Goal: Information Seeking & Learning: Check status

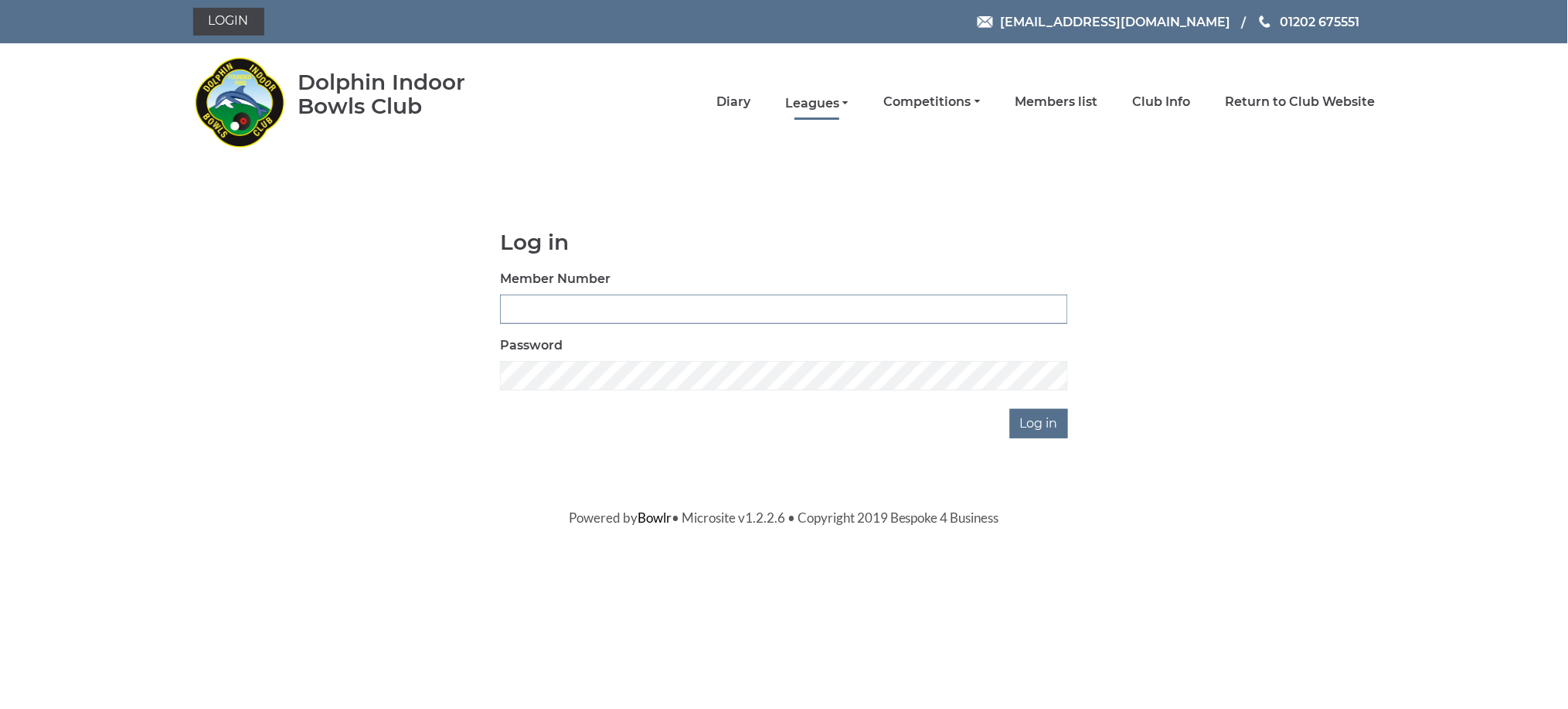
type input "2988"
click at [843, 104] on link "Leagues" at bounding box center [817, 103] width 63 height 17
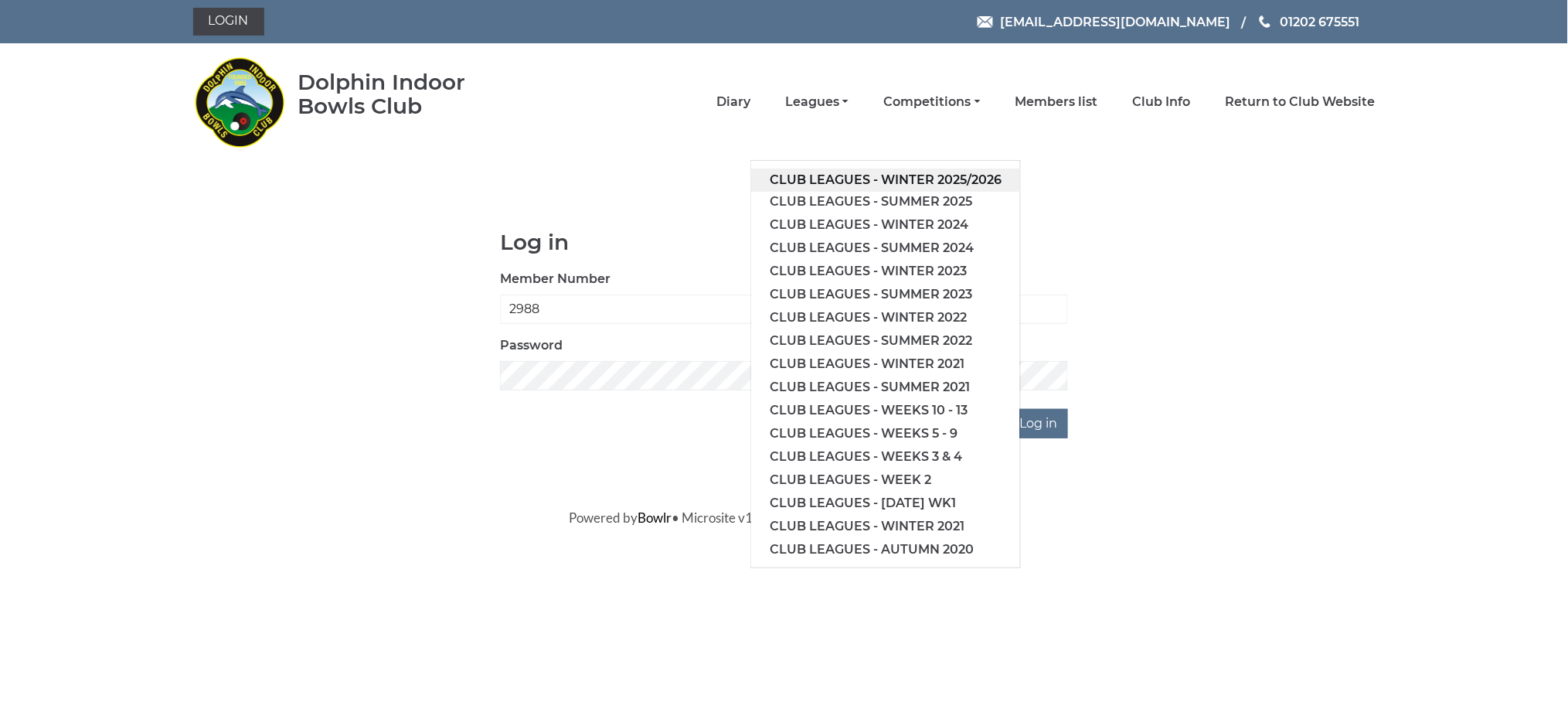
click at [856, 177] on link "Club leagues - Winter 2025/2026" at bounding box center [885, 179] width 268 height 23
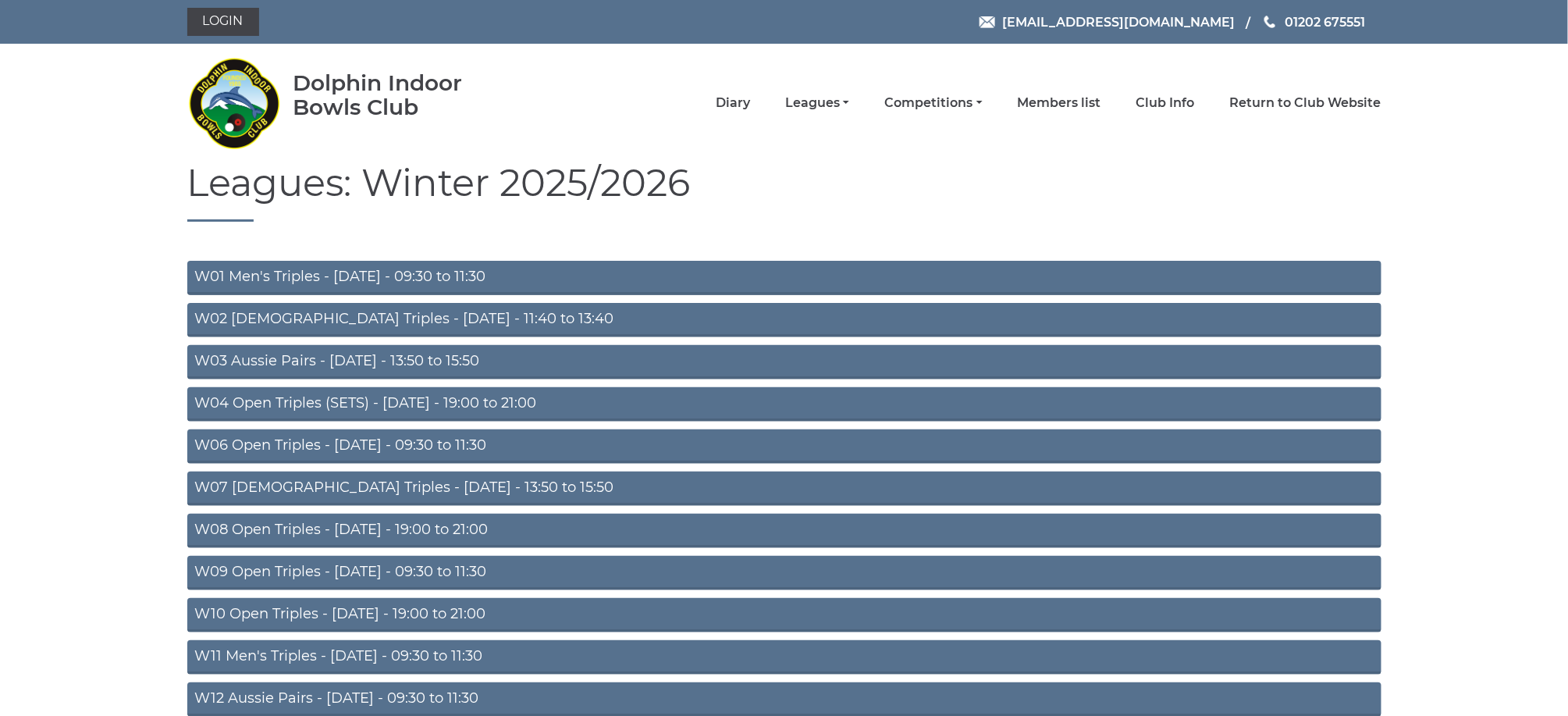
click at [367, 271] on link "W01 Men's Triples - Monday - 09:30 to 11:30" at bounding box center [784, 278] width 1195 height 35
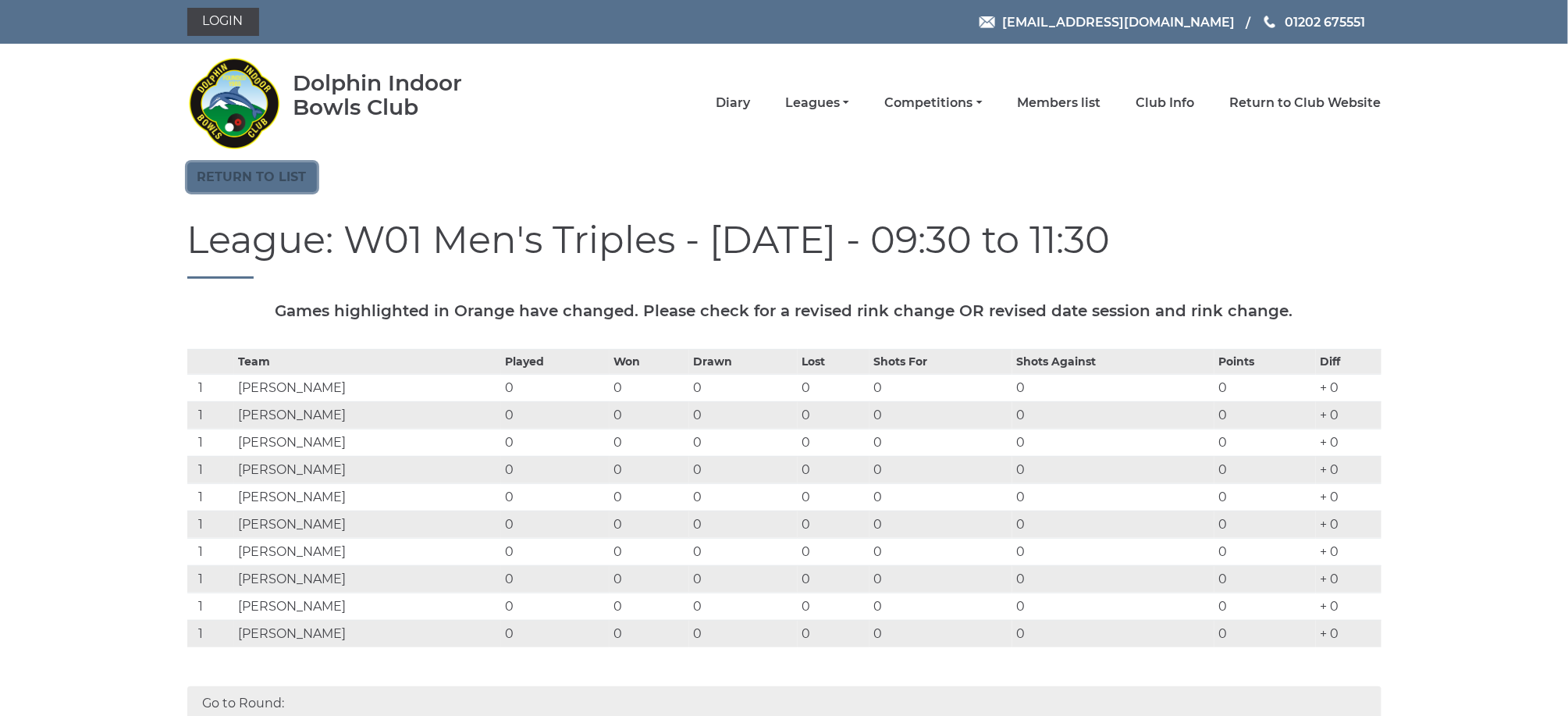
click at [260, 187] on link "Return to list" at bounding box center [252, 177] width 129 height 30
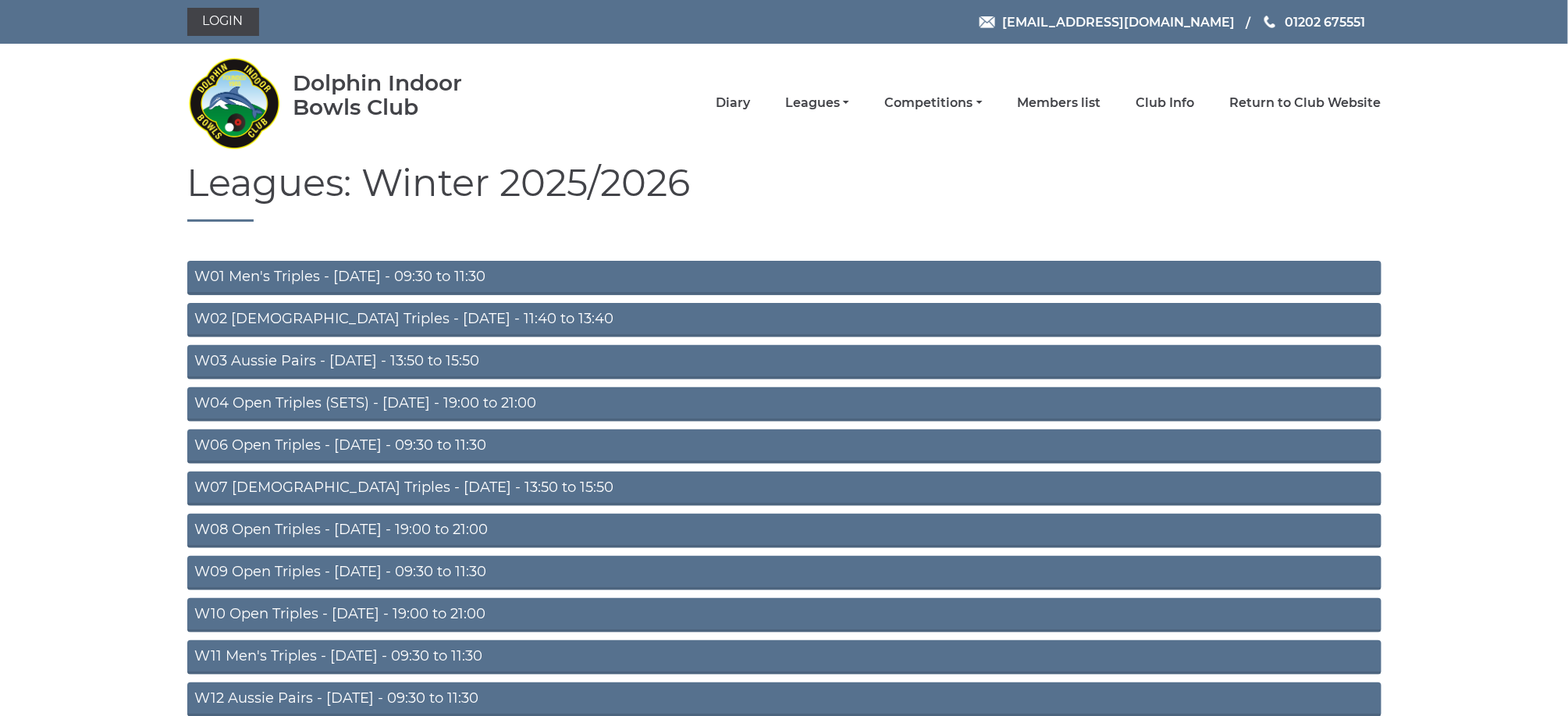
click at [369, 438] on link "W06 Open Triples - [DATE] - 09:30 to 11:30" at bounding box center [784, 447] width 1195 height 35
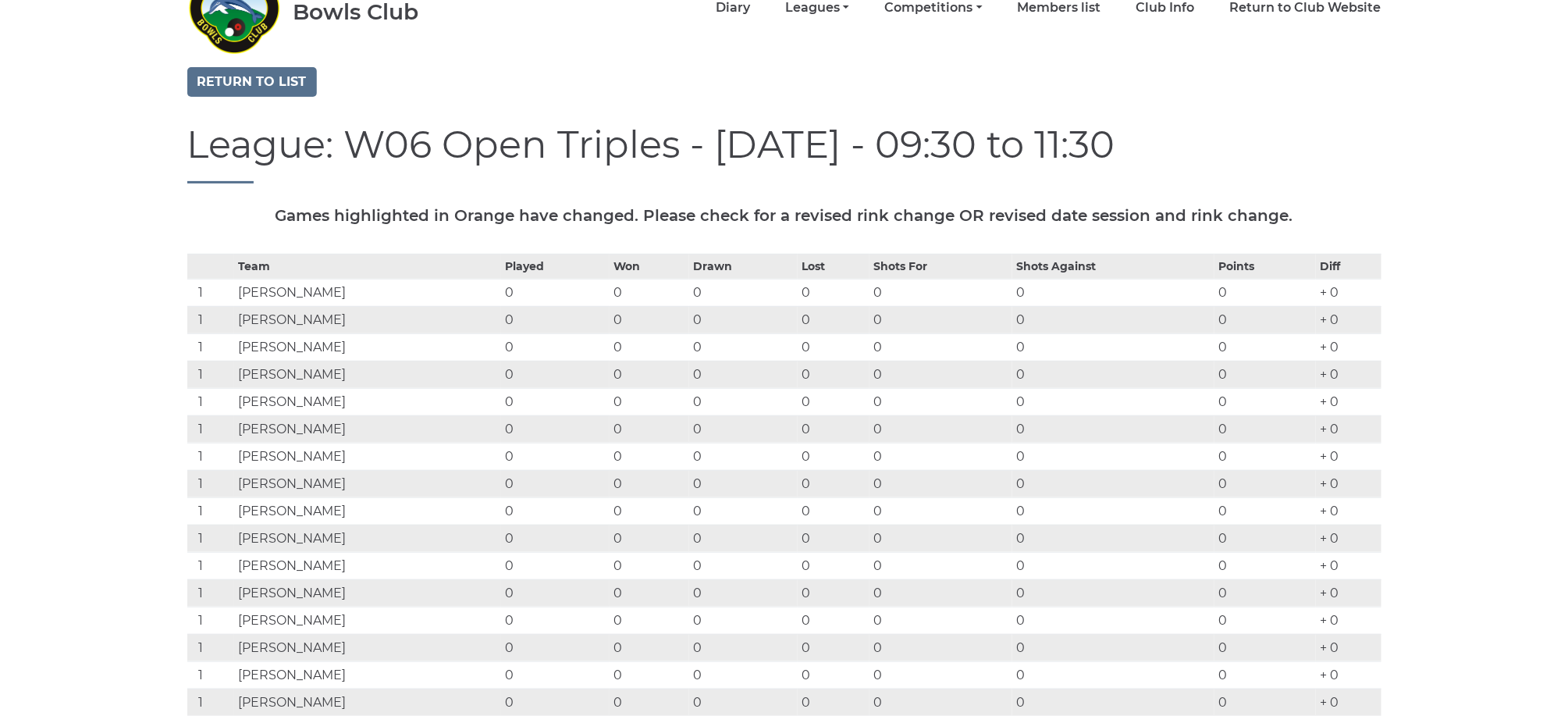
scroll to position [125, 0]
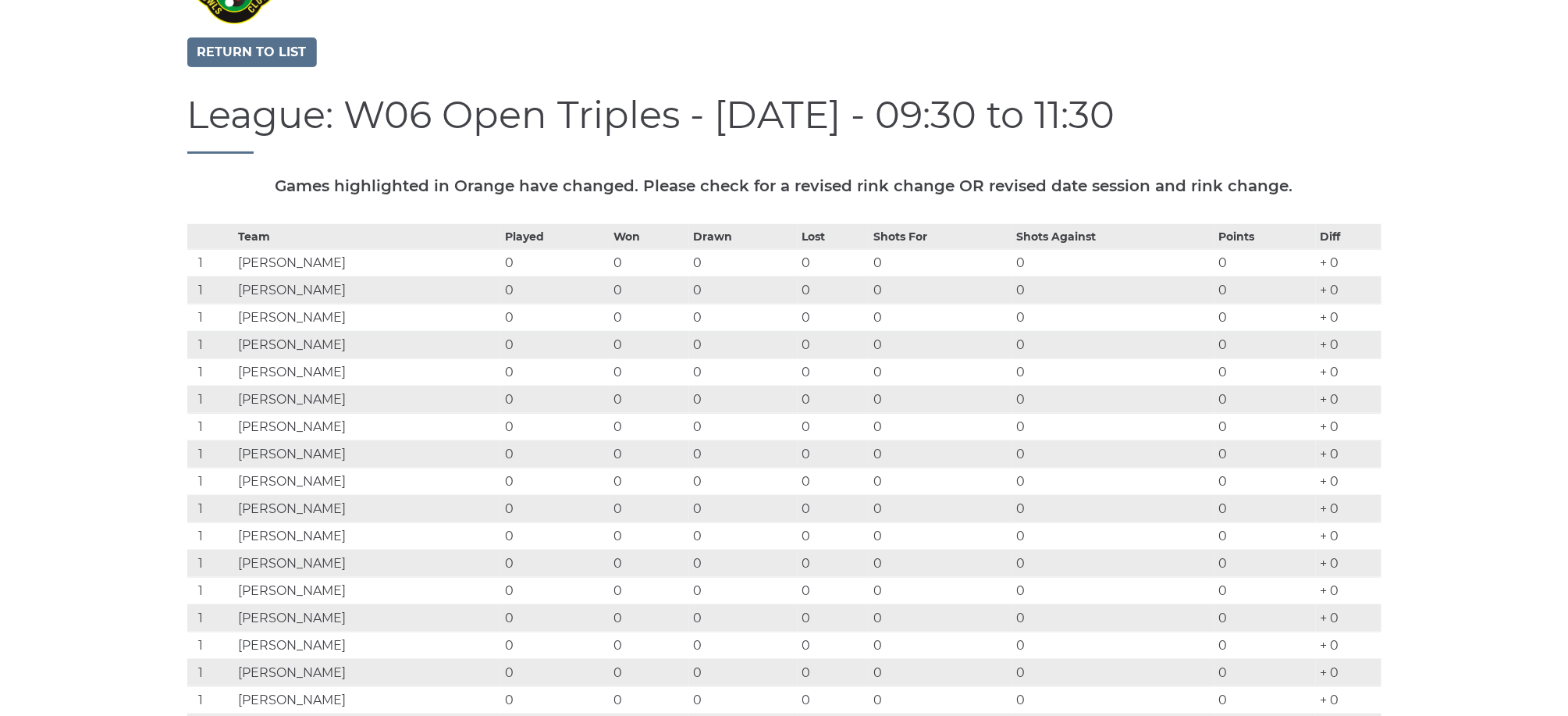
click at [345, 443] on td "Graeme COLE" at bounding box center [368, 453] width 267 height 27
click at [281, 49] on link "Return to list" at bounding box center [252, 53] width 129 height 30
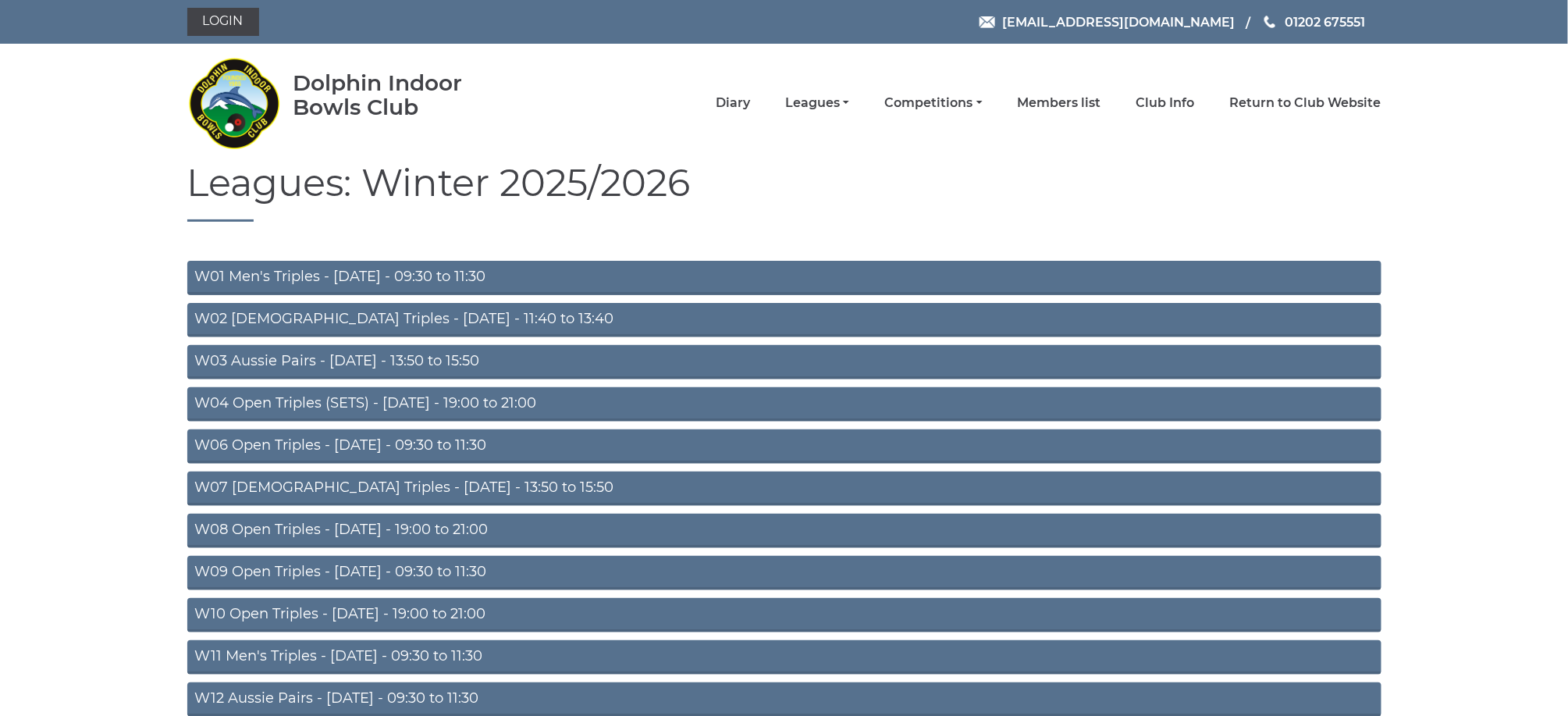
click at [269, 61] on img at bounding box center [235, 103] width 94 height 109
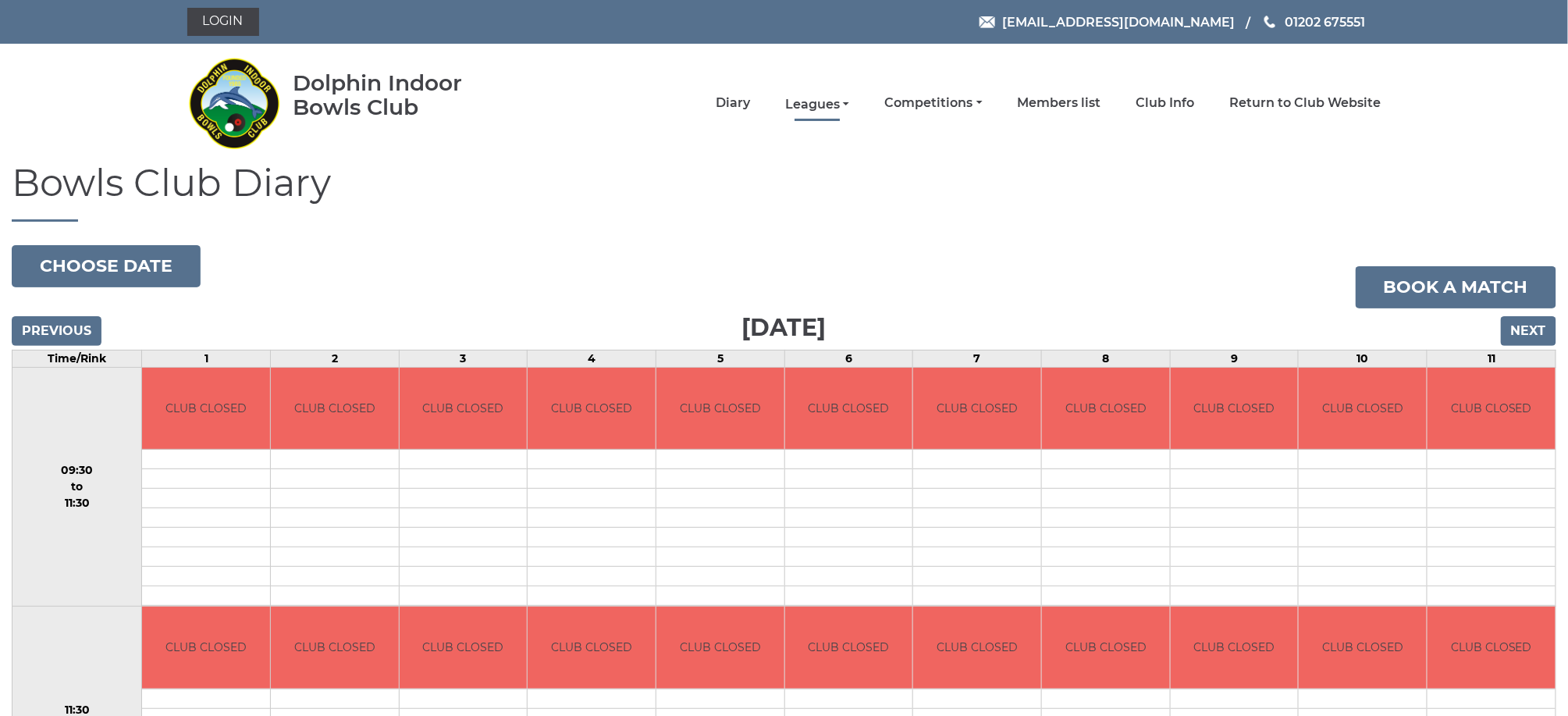
click at [813, 101] on link "Leagues" at bounding box center [817, 104] width 64 height 17
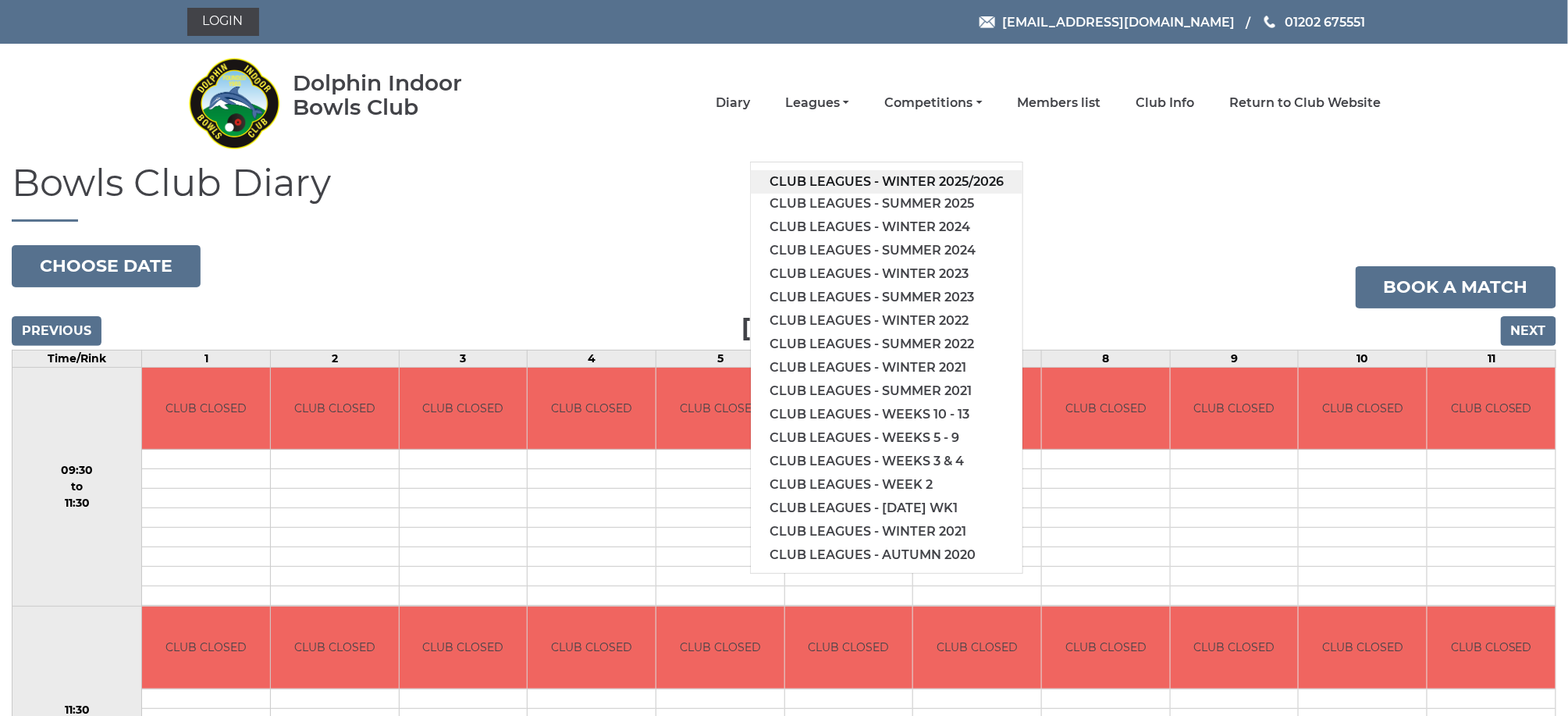
click at [853, 175] on link "Club leagues - Winter 2025/2026" at bounding box center [886, 181] width 271 height 23
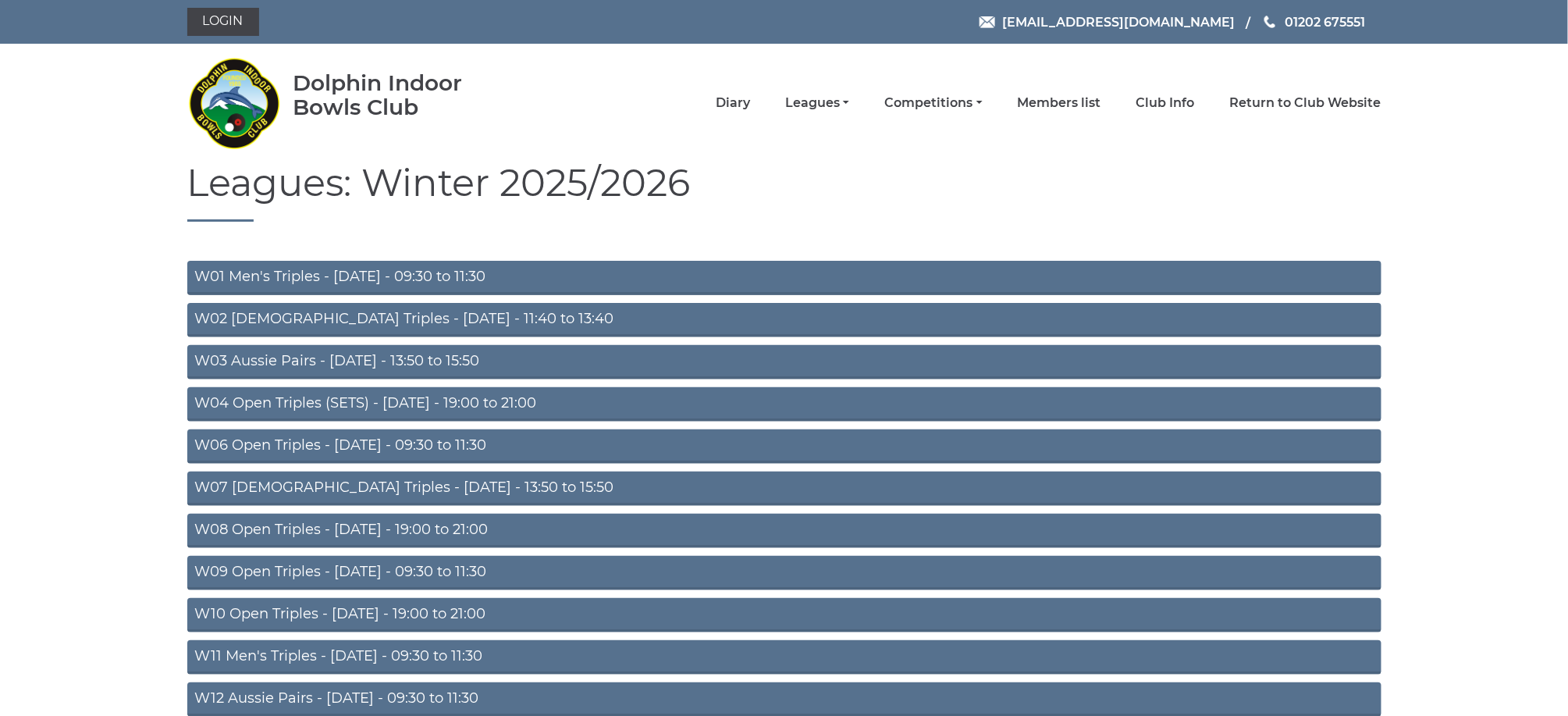
click at [394, 560] on link "W09 Open Triples - Wednesday - 09:30 to 11:30" at bounding box center [784, 572] width 1195 height 35
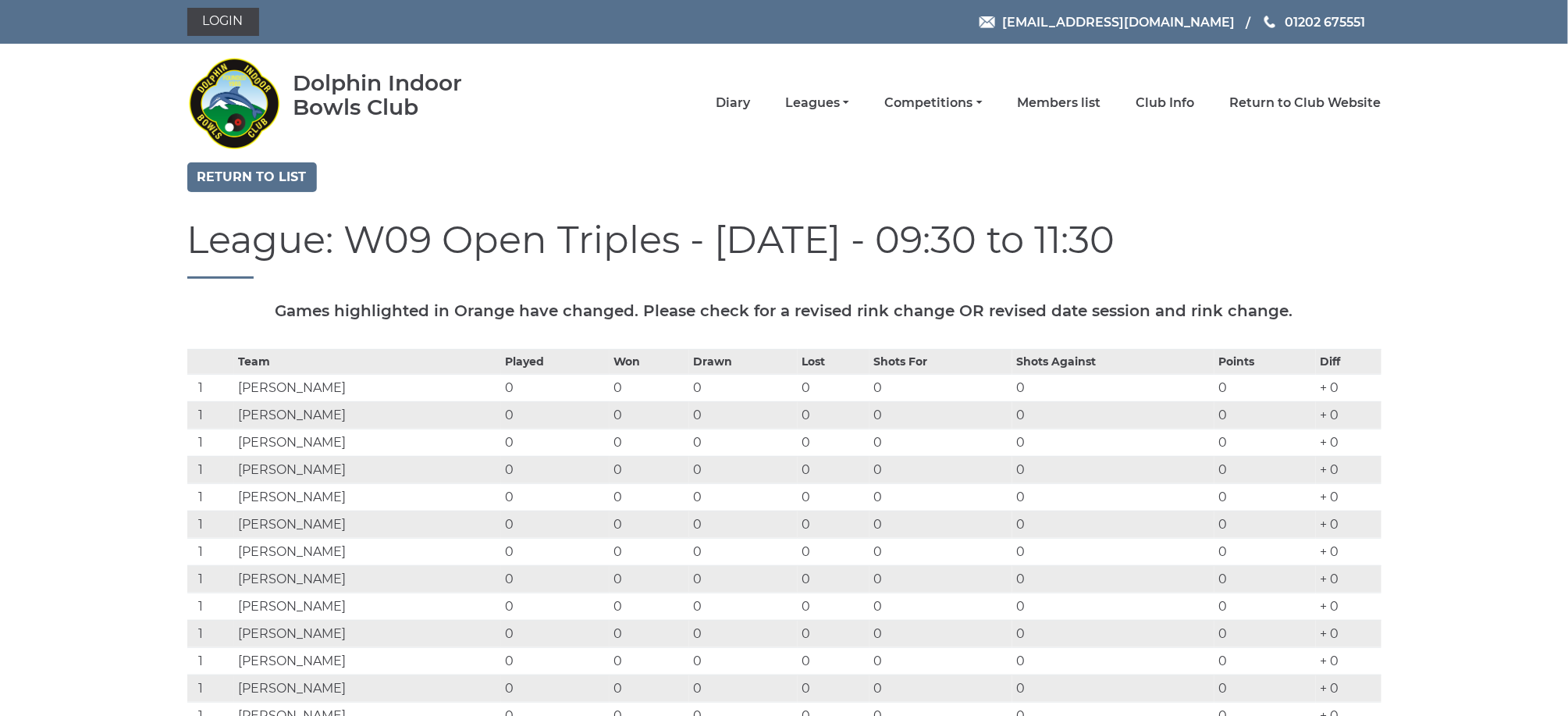
scroll to position [41, 0]
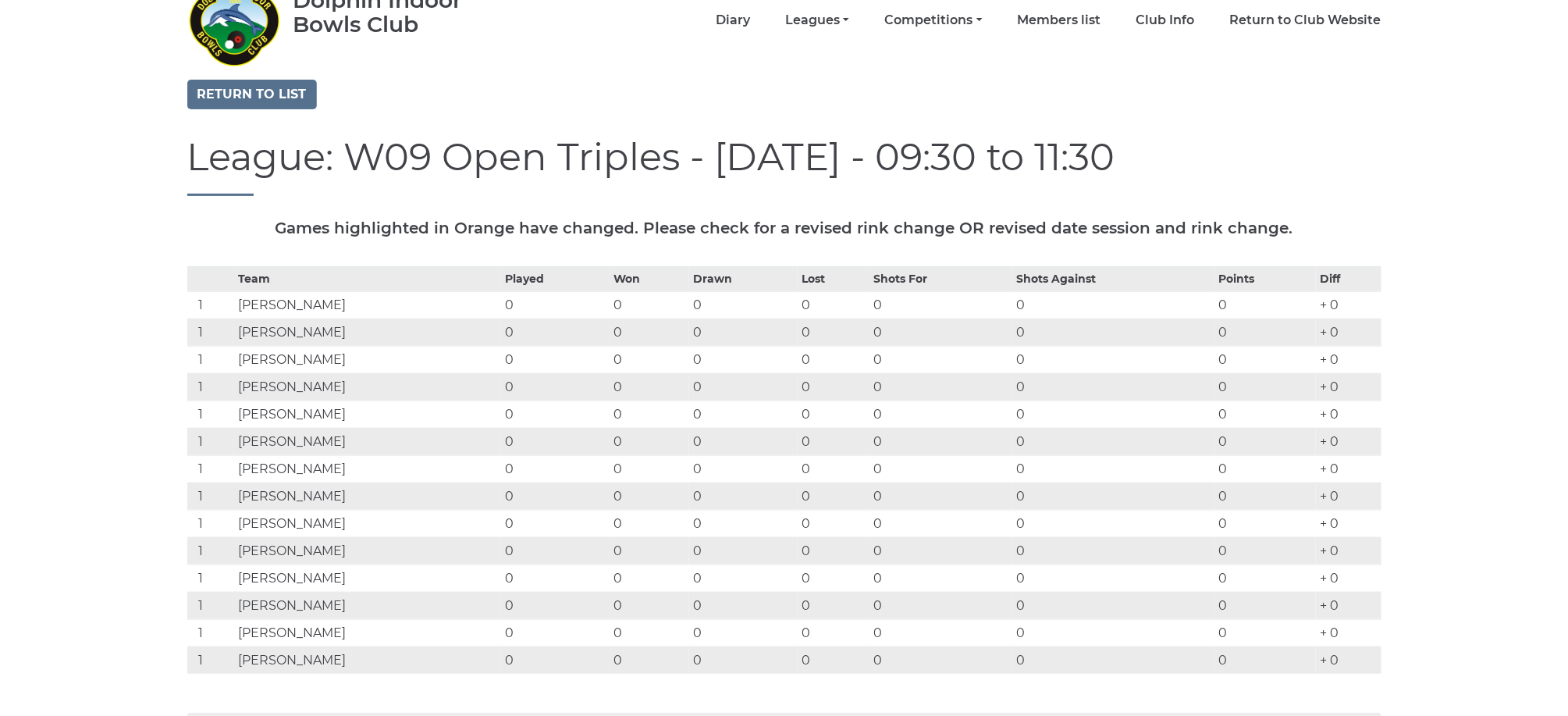
scroll to position [0, 0]
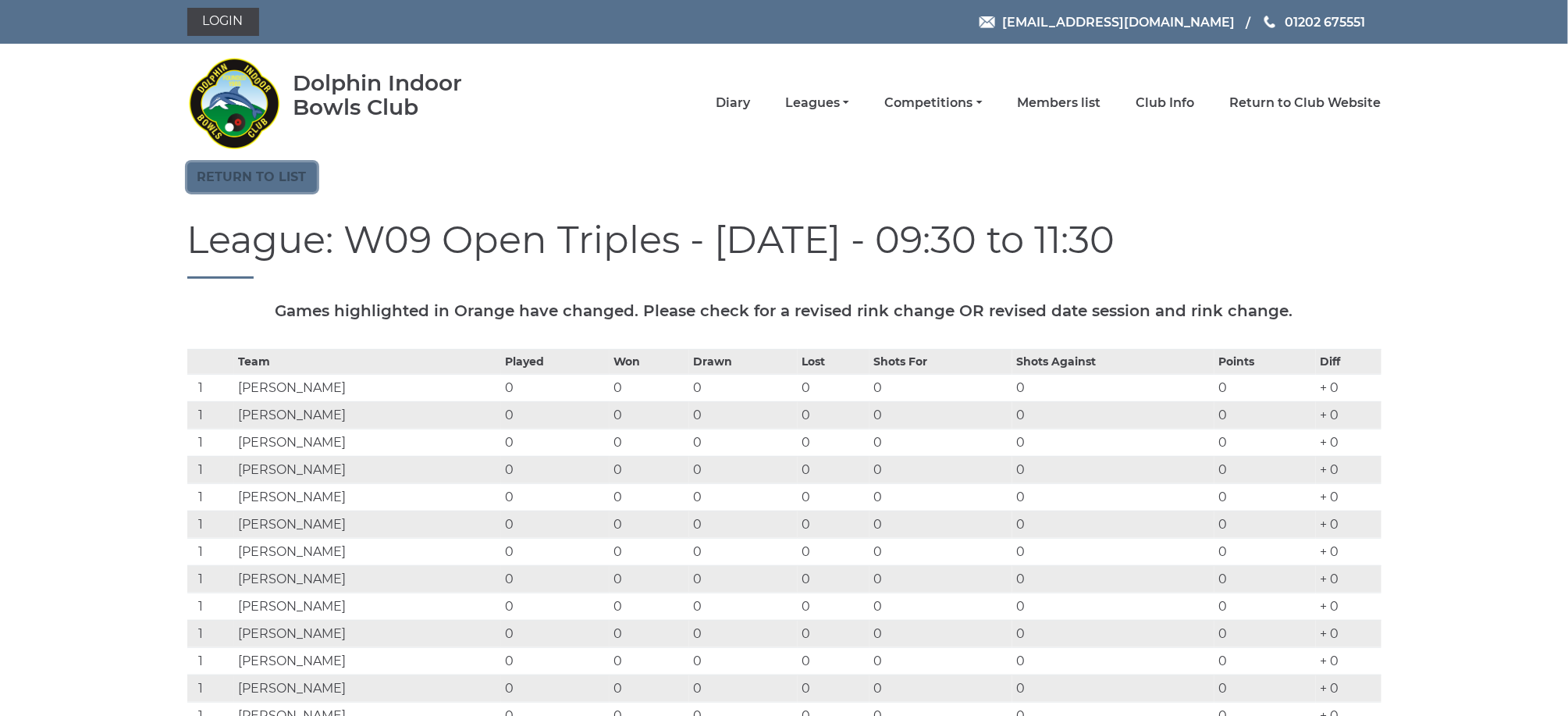
click at [241, 173] on link "Return to list" at bounding box center [252, 177] width 129 height 30
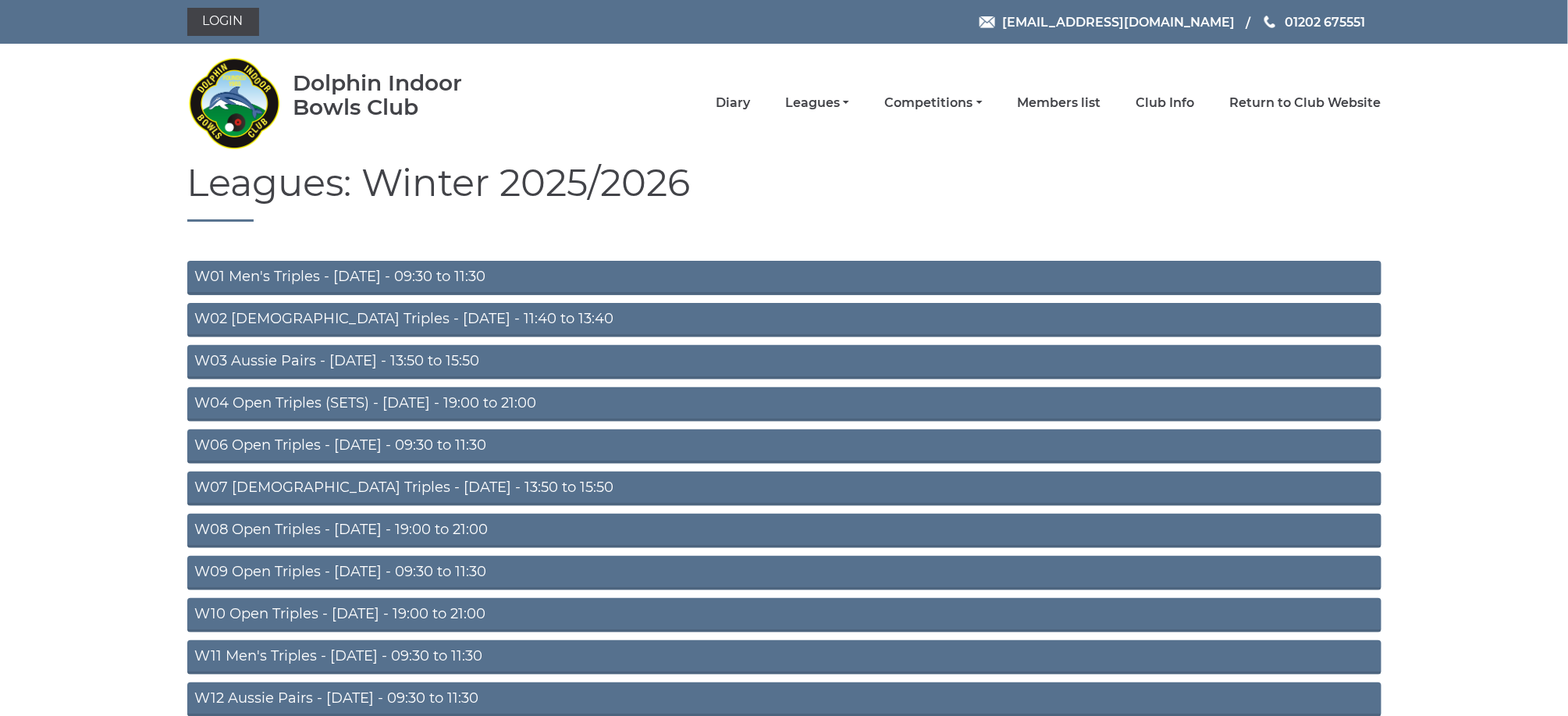
click at [295, 653] on link "W11 Men's Triples - [DATE] - 09:30 to 11:30" at bounding box center [784, 657] width 1195 height 35
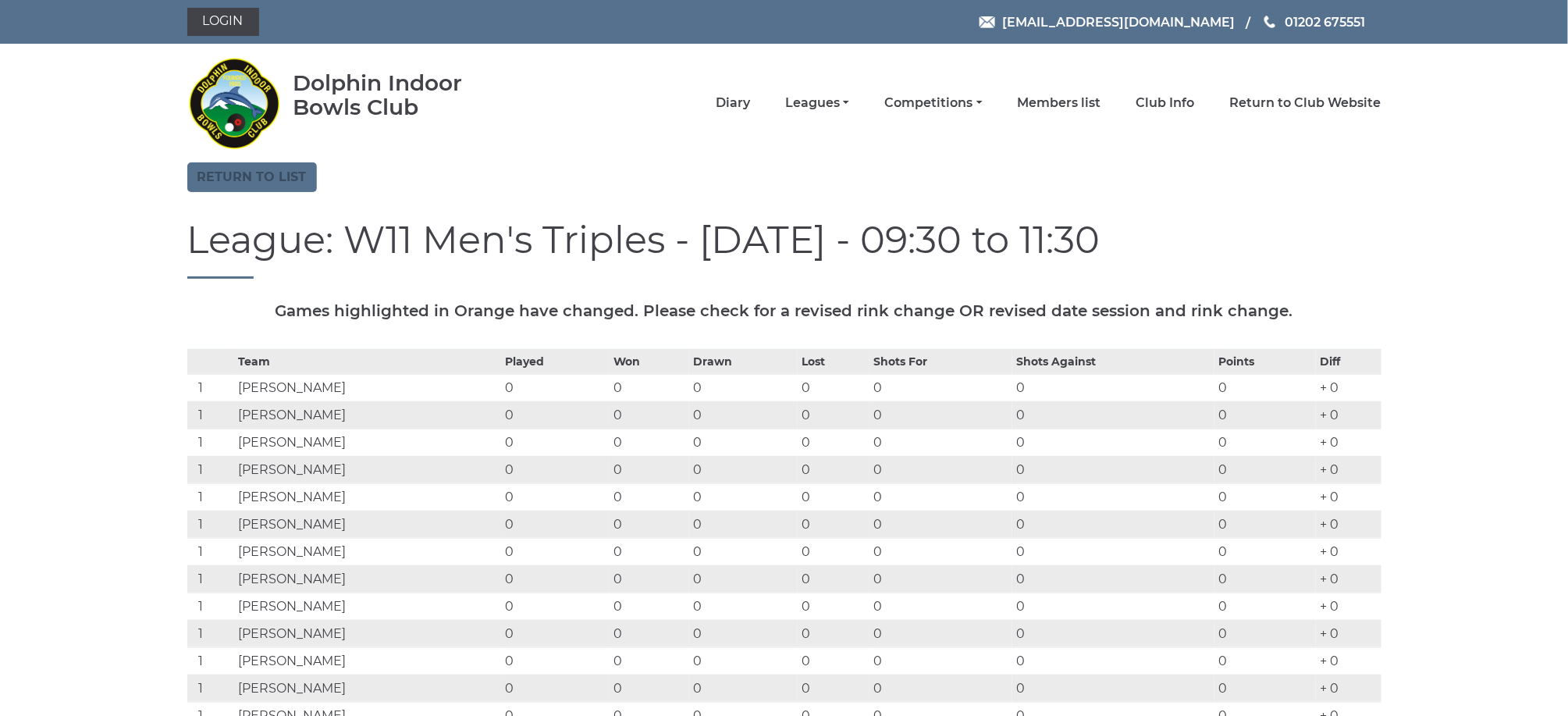
click at [277, 184] on link "Return to list" at bounding box center [252, 177] width 129 height 30
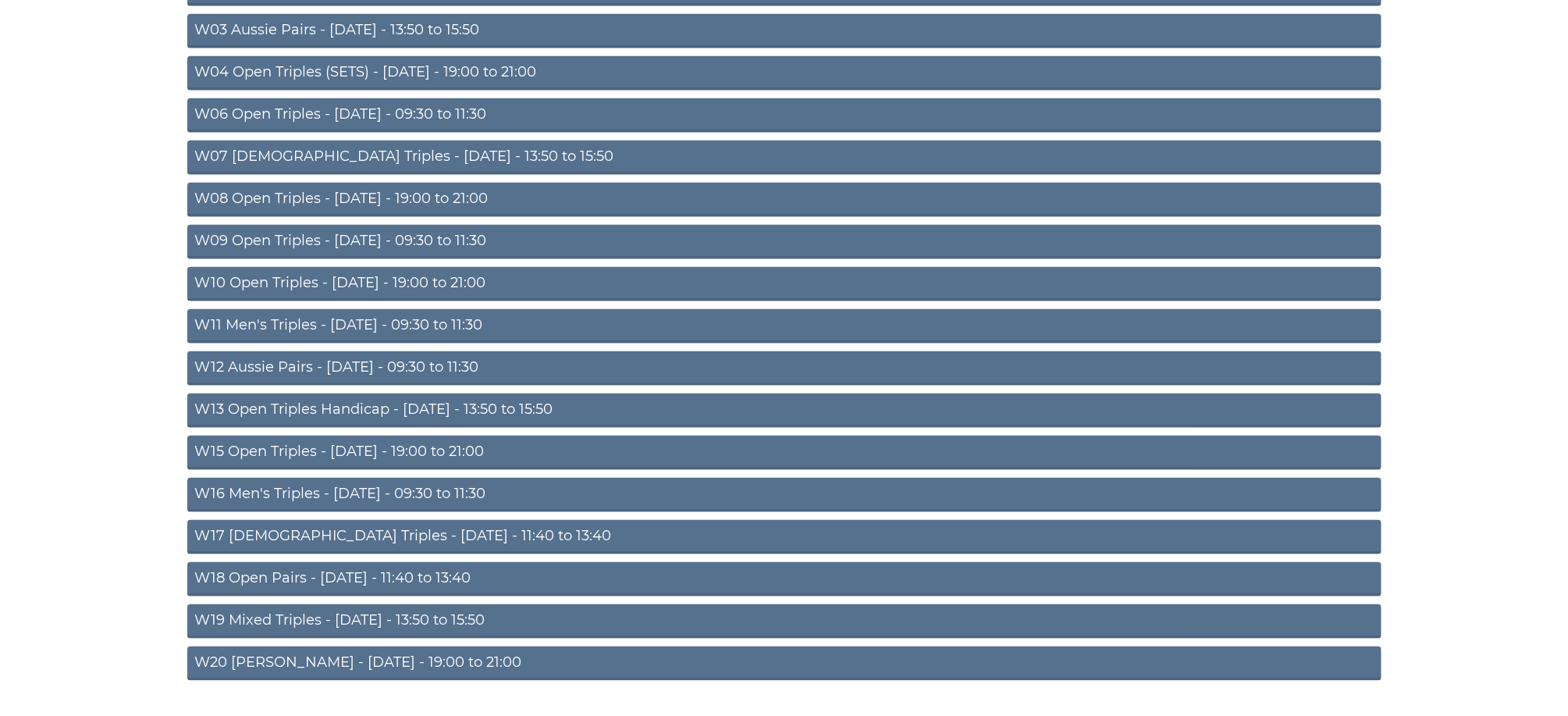
scroll to position [332, 0]
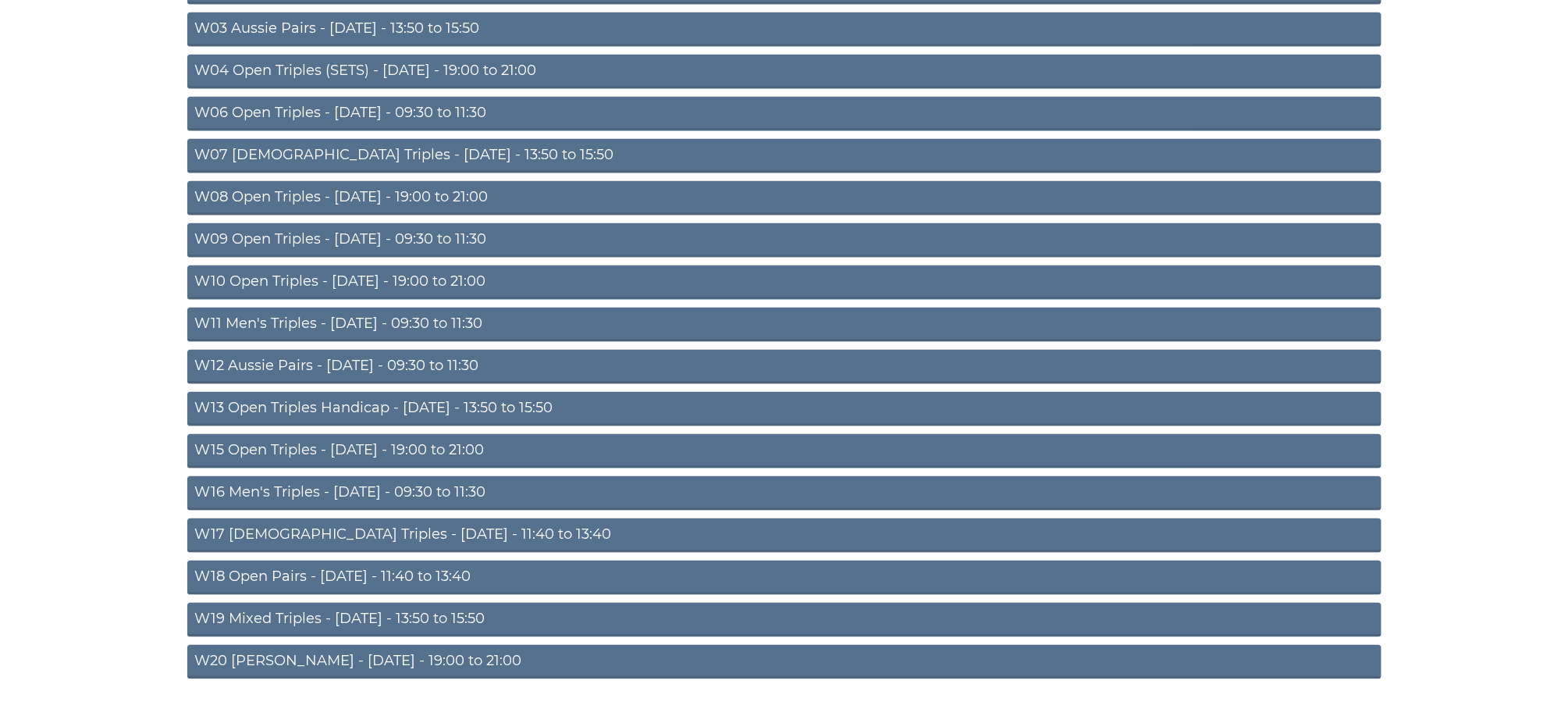
click at [342, 479] on link "W16 Men's Triples - [DATE] - 09:30 to 11:30" at bounding box center [784, 493] width 1195 height 35
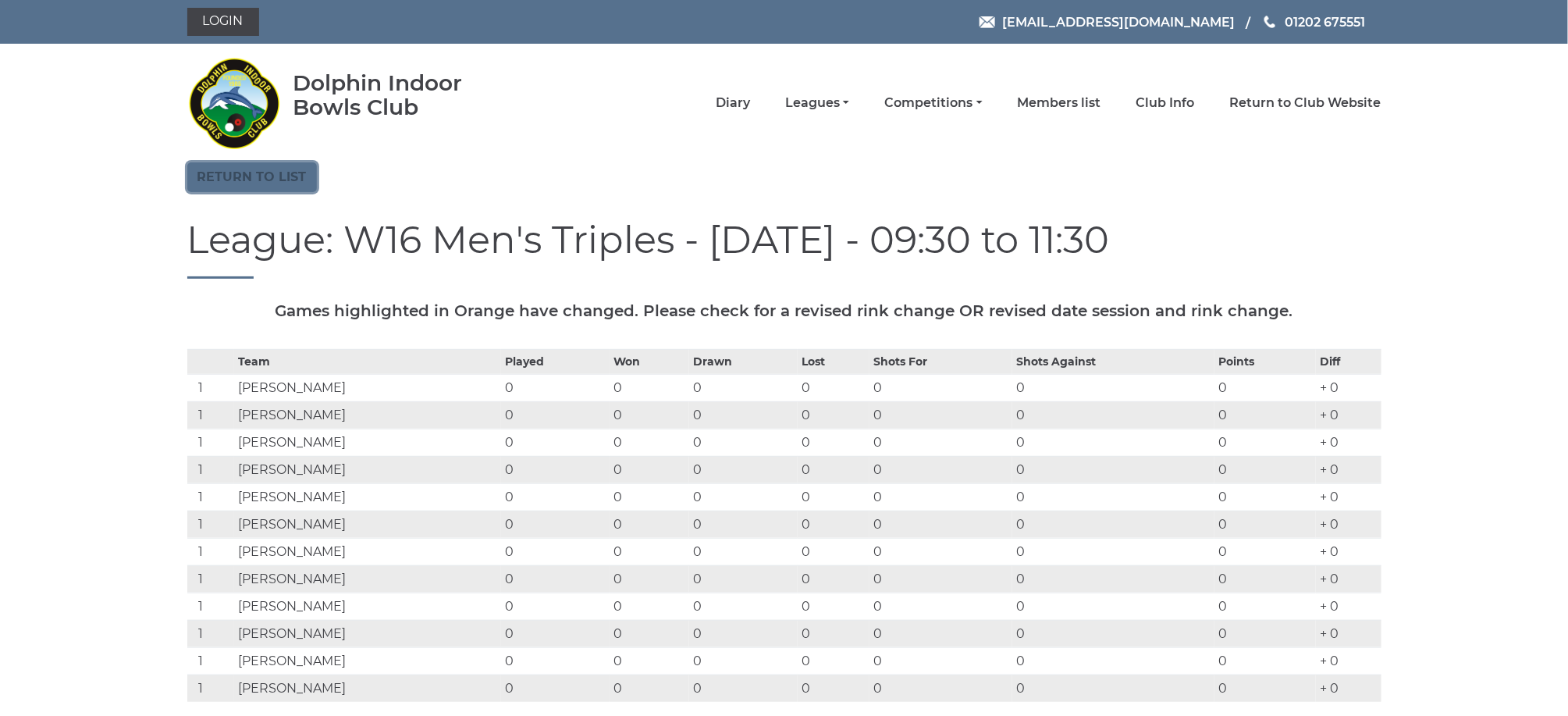
click at [271, 183] on link "Return to list" at bounding box center [252, 177] width 129 height 30
